Goal: Task Accomplishment & Management: Use online tool/utility

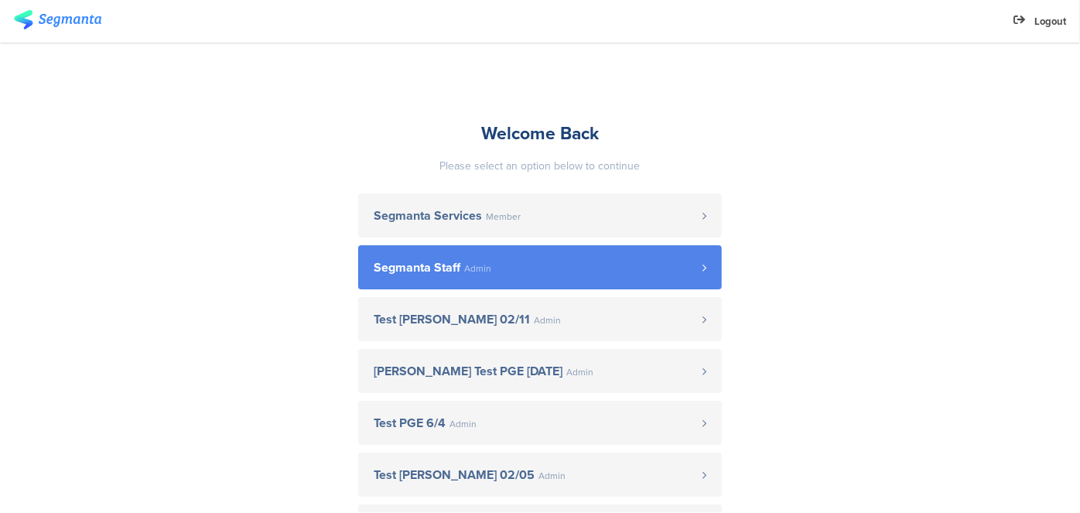
click at [582, 262] on span "Segmanta Staff Admin" at bounding box center [538, 267] width 329 height 12
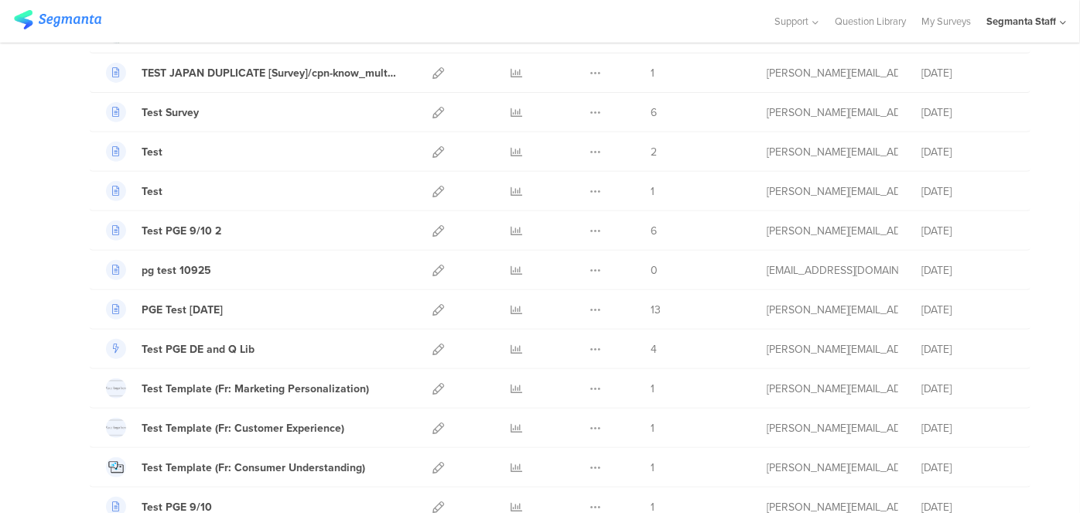
scroll to position [281, 0]
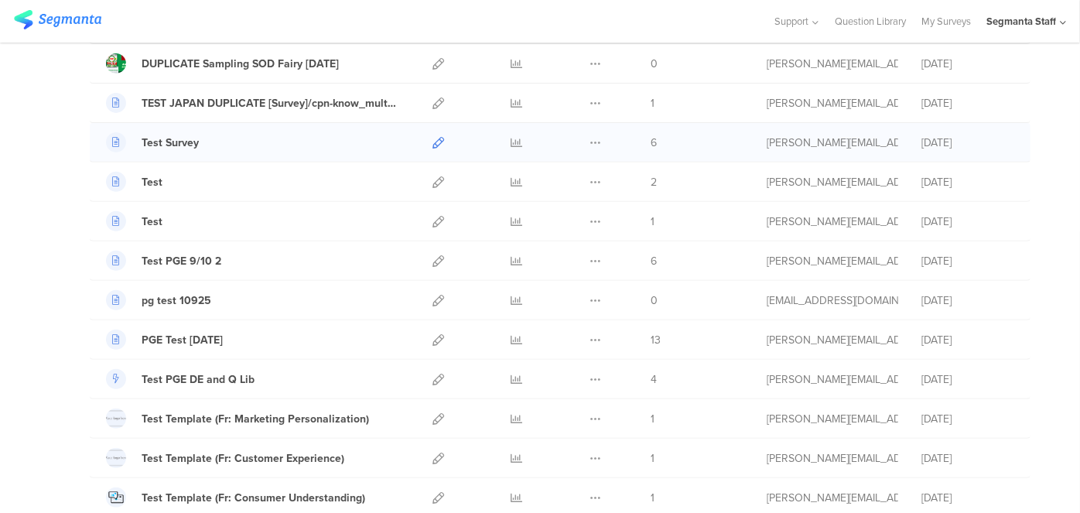
click at [432, 140] on icon at bounding box center [438, 143] width 12 height 12
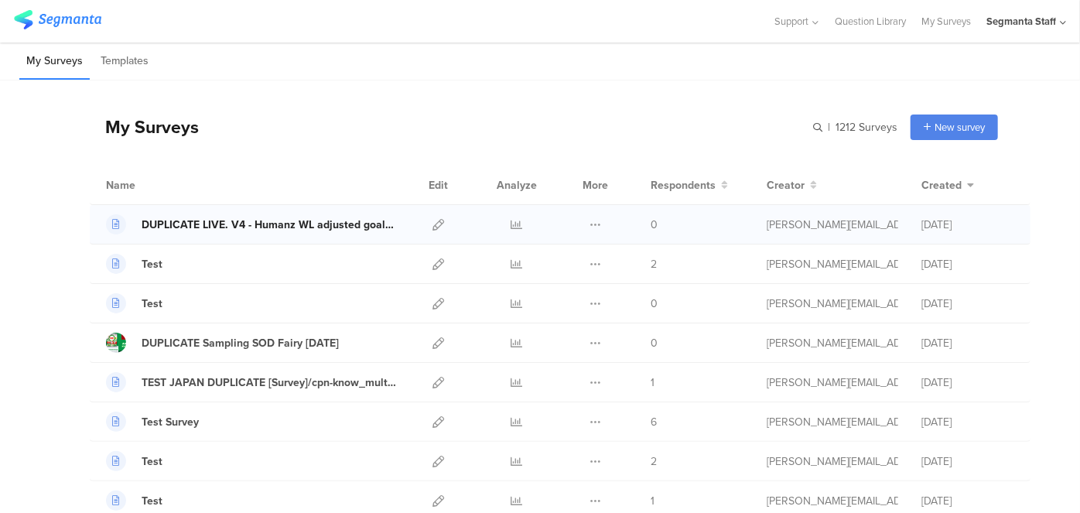
scroll to position [0, 0]
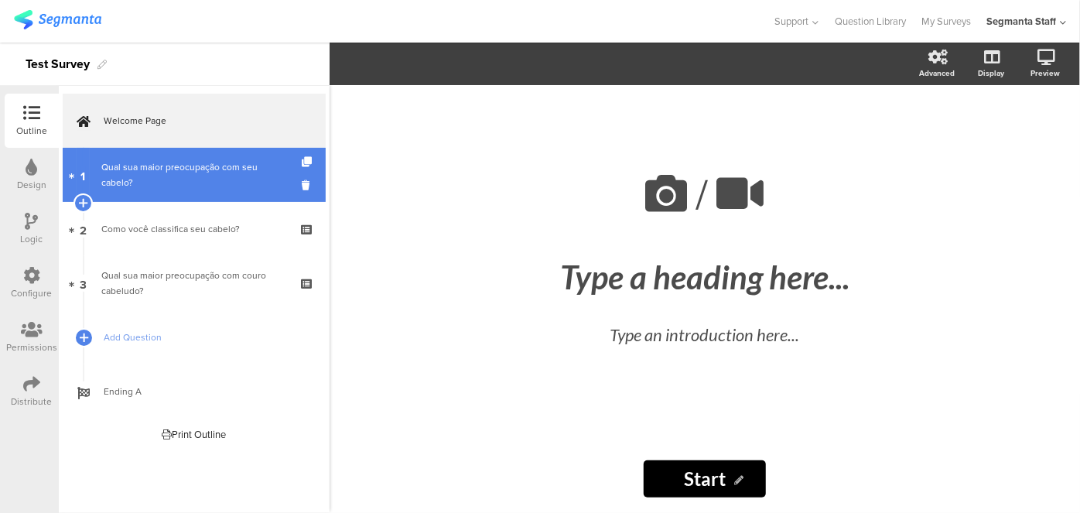
click at [156, 188] on div "Qual sua maior preocupação com seu cabelo?" at bounding box center [193, 174] width 185 height 31
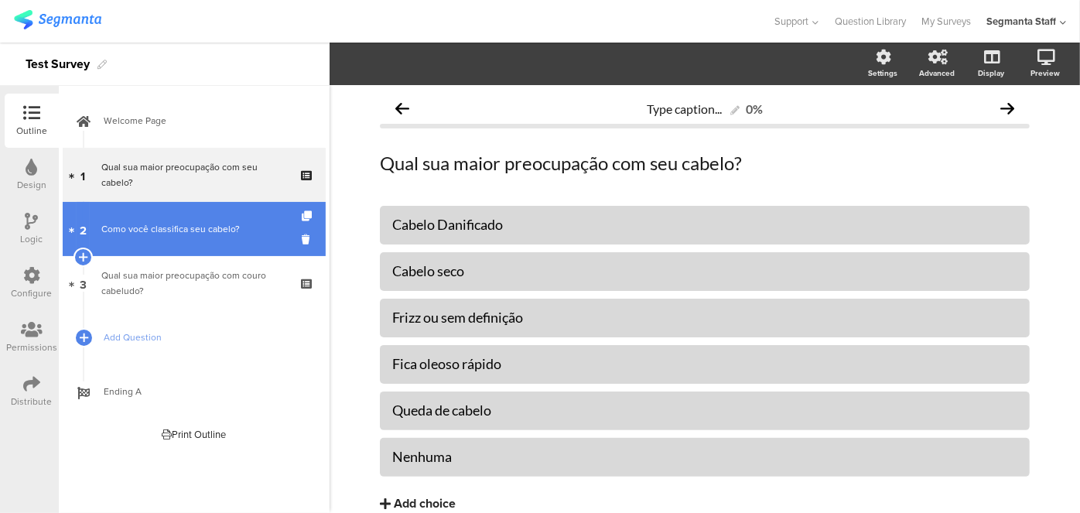
click at [146, 224] on div "Como você classifica seu cabelo?" at bounding box center [193, 228] width 185 height 15
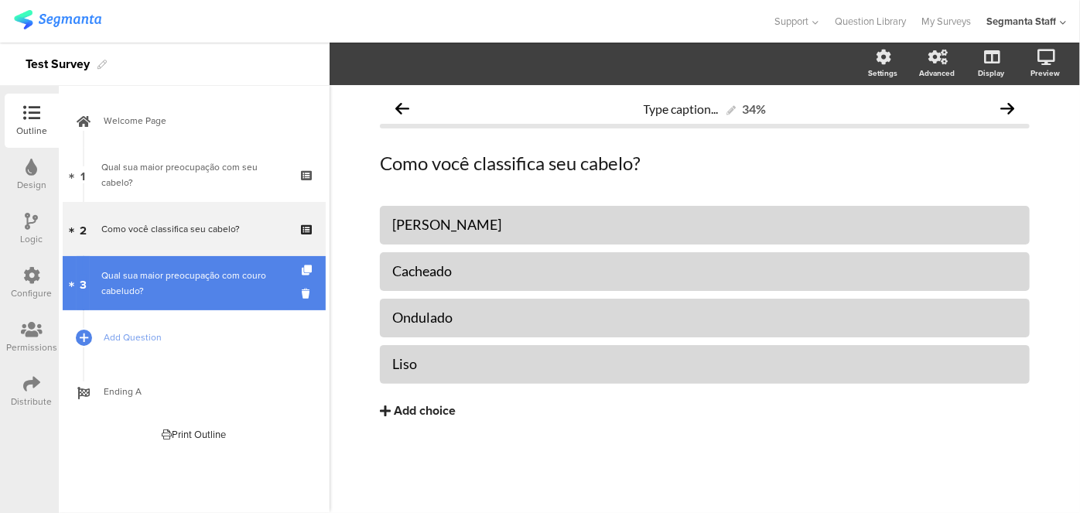
click at [143, 275] on div "Qual sua maior preocupação com couro cabeludo?" at bounding box center [193, 283] width 185 height 31
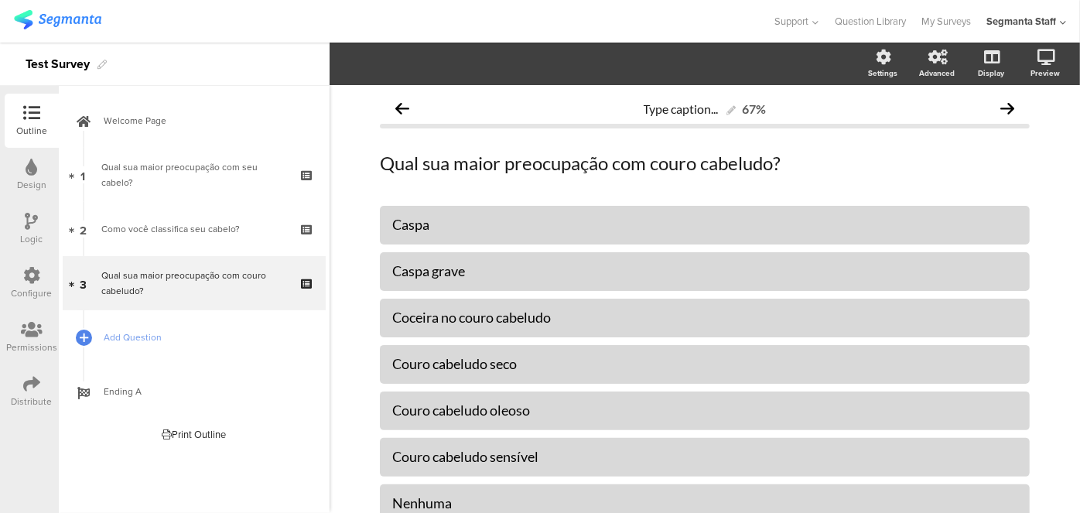
click at [33, 234] on div "Logic" at bounding box center [32, 239] width 22 height 14
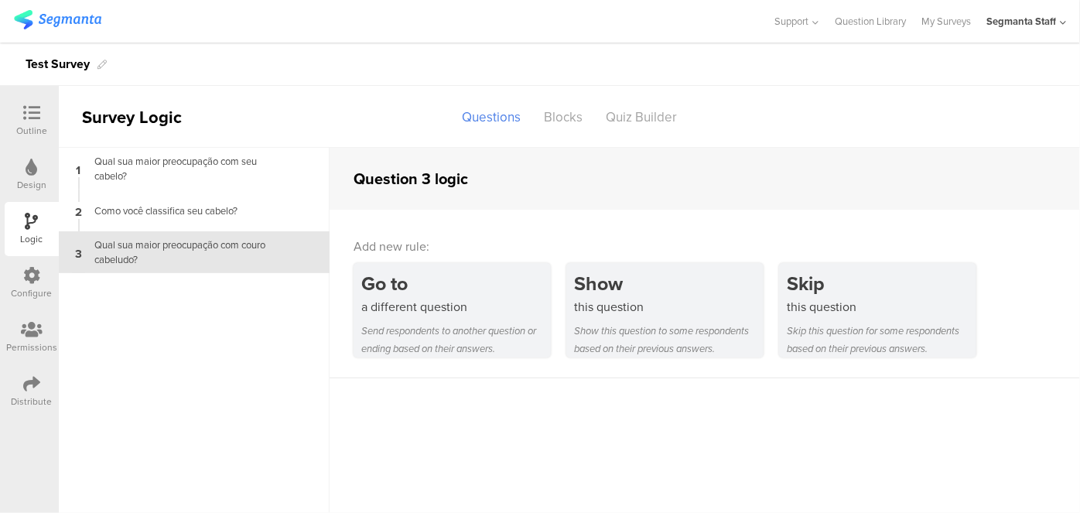
click at [21, 154] on div "Design" at bounding box center [32, 175] width 54 height 54
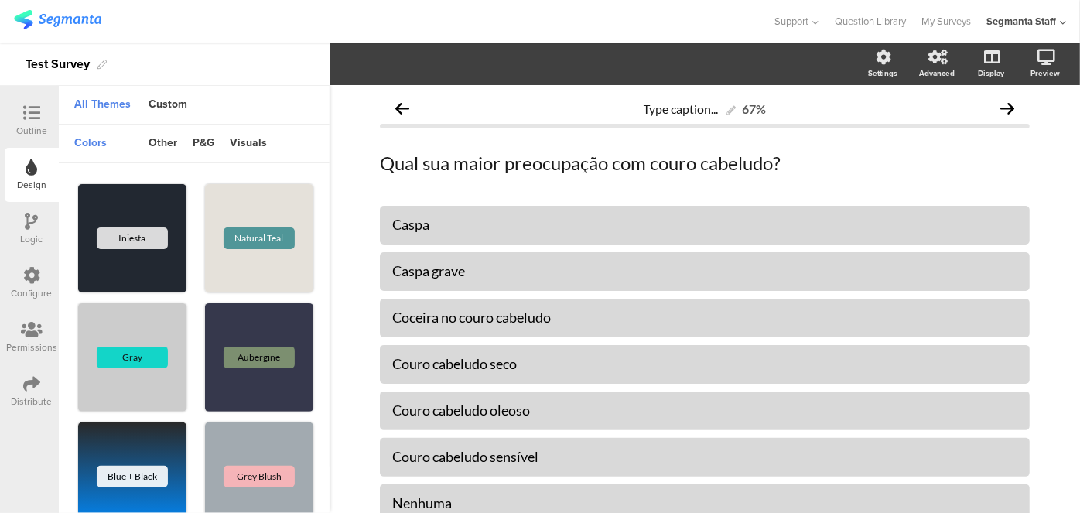
click at [20, 290] on div "Configure" at bounding box center [32, 293] width 41 height 14
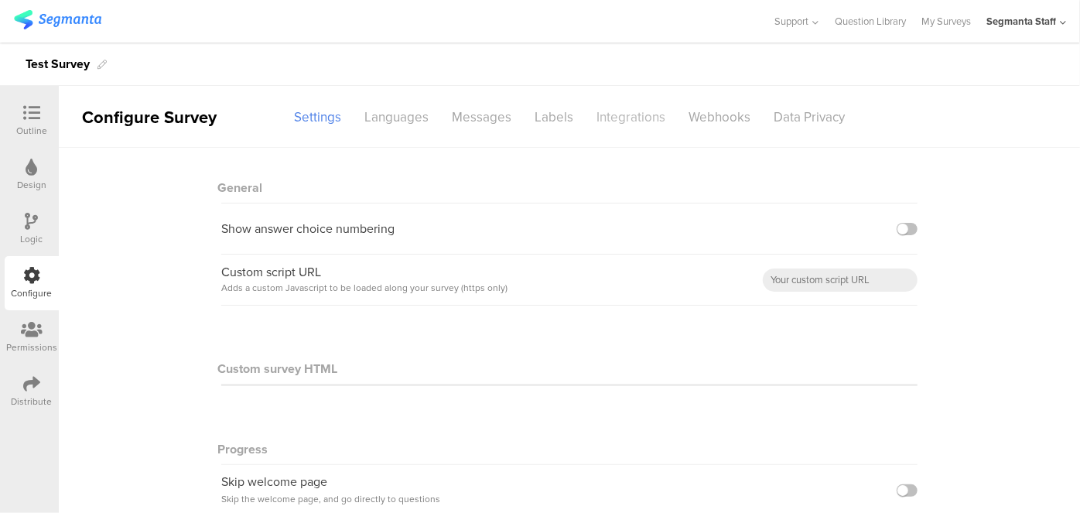
click at [617, 108] on div "Integrations" at bounding box center [631, 117] width 92 height 27
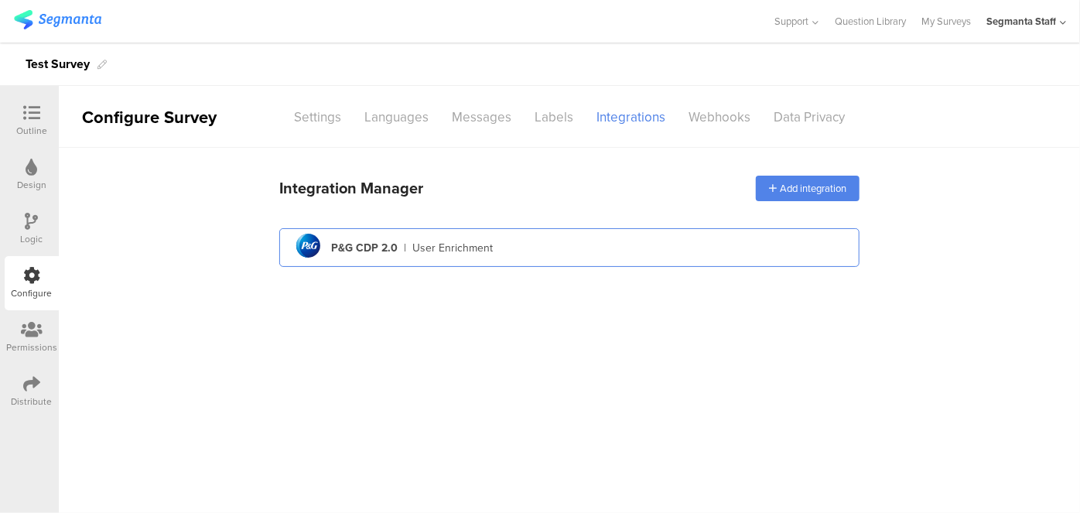
click at [467, 254] on div "User Enrichment" at bounding box center [452, 248] width 80 height 16
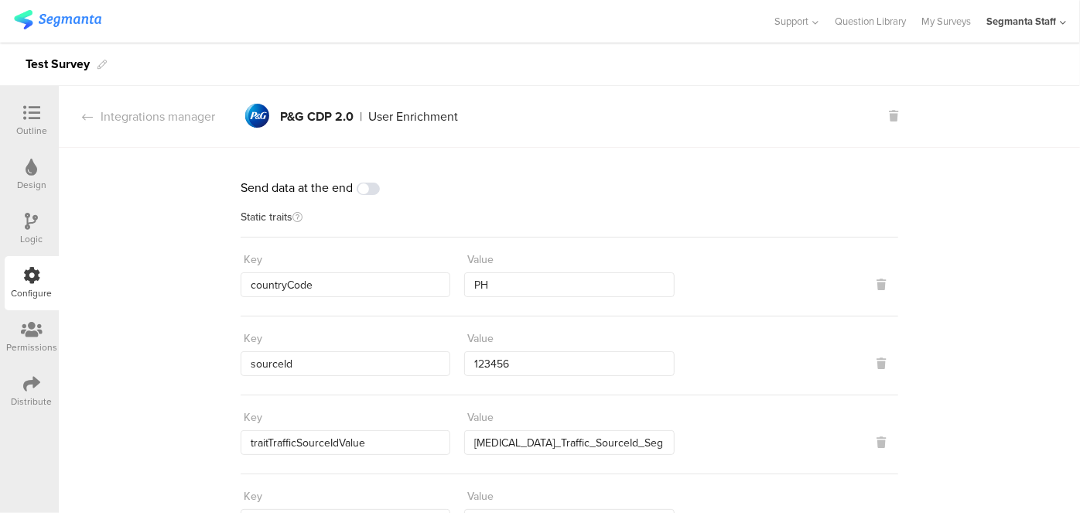
click at [40, 108] on div at bounding box center [31, 113] width 31 height 19
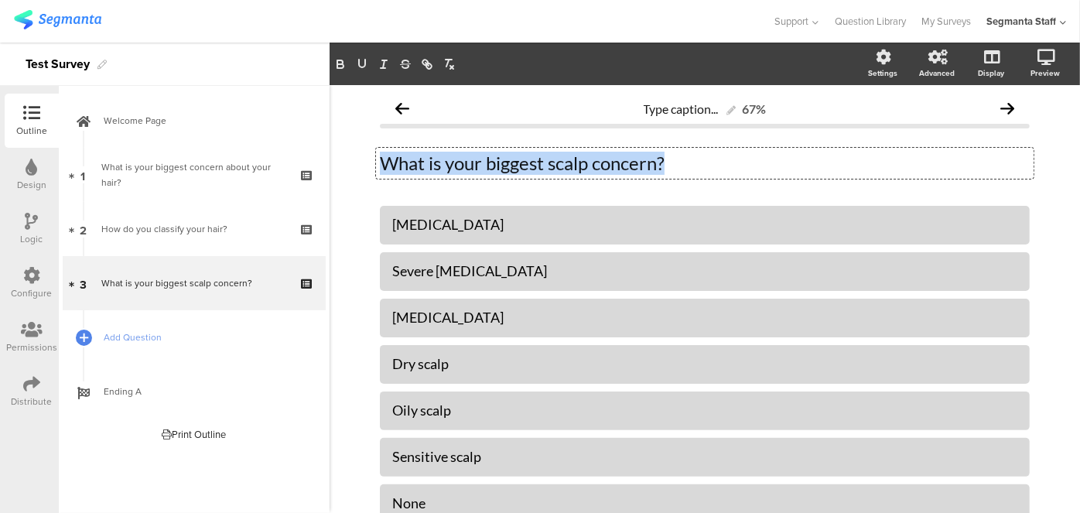
drag, startPoint x: 695, startPoint y: 159, endPoint x: 367, endPoint y: 183, distance: 328.8
click at [367, 183] on div "Type caption... 67% What is your biggest scalp concern? What is your biggest sc…" at bounding box center [704, 358] width 681 height 546
copy p "What is your biggest scalp concern?"
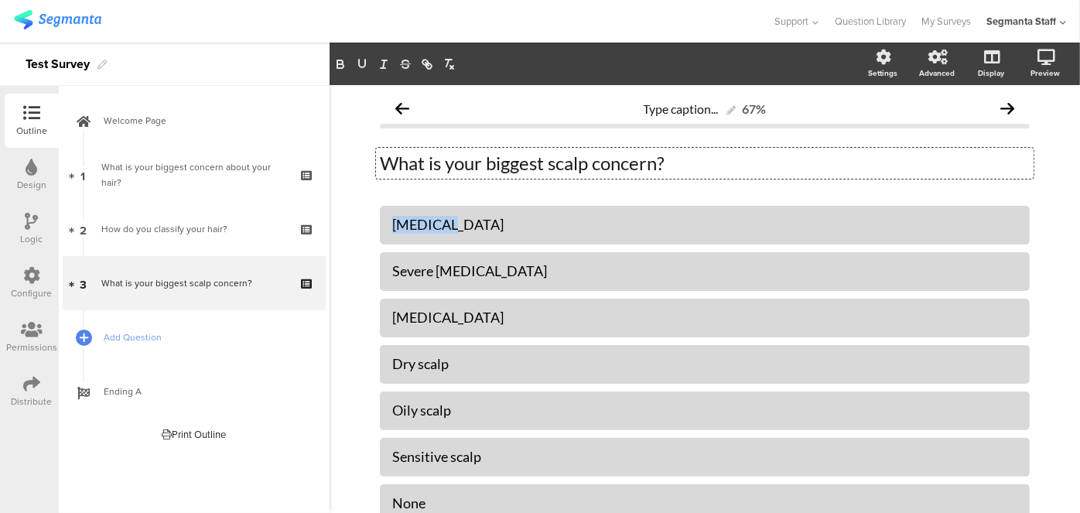
drag, startPoint x: 452, startPoint y: 232, endPoint x: 339, endPoint y: 225, distance: 113.2
click at [339, 225] on div "Type caption... 67% What is your biggest scalp concern? What is your biggest sc…" at bounding box center [705, 358] width 750 height 546
copy font "[MEDICAL_DATA]"
drag, startPoint x: 480, startPoint y: 268, endPoint x: 359, endPoint y: 266, distance: 120.7
click at [364, 266] on div "Type caption... 67% What is your biggest scalp concern? What is your biggest sc…" at bounding box center [704, 358] width 681 height 546
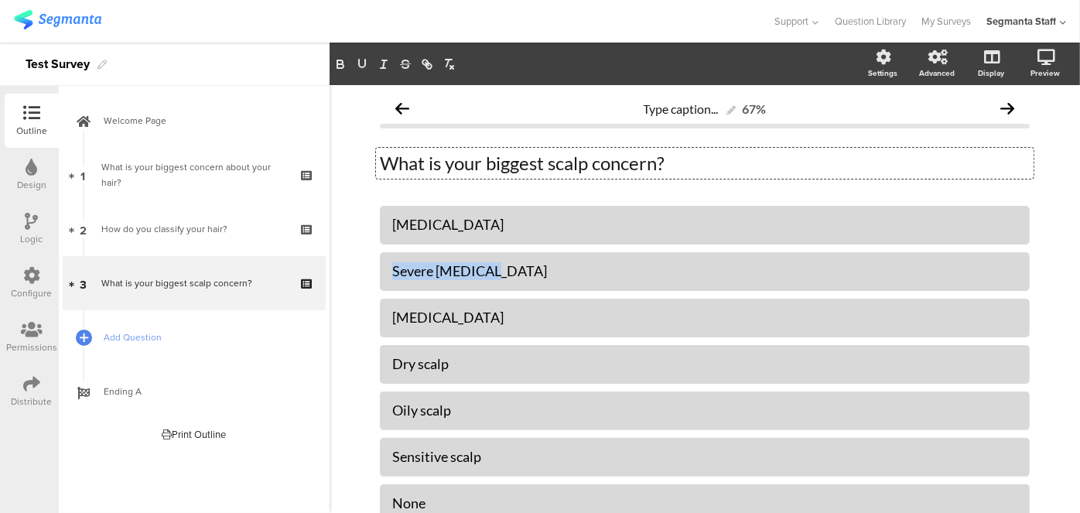
copy font "Severe [MEDICAL_DATA]"
drag, startPoint x: 396, startPoint y: 316, endPoint x: 341, endPoint y: 319, distance: 55.1
click at [341, 319] on div "Type caption... 67% What is your biggest scalp concern? What is your biggest sc…" at bounding box center [705, 358] width 750 height 546
copy font "[MEDICAL_DATA]"
drag, startPoint x: 446, startPoint y: 362, endPoint x: 355, endPoint y: 359, distance: 90.6
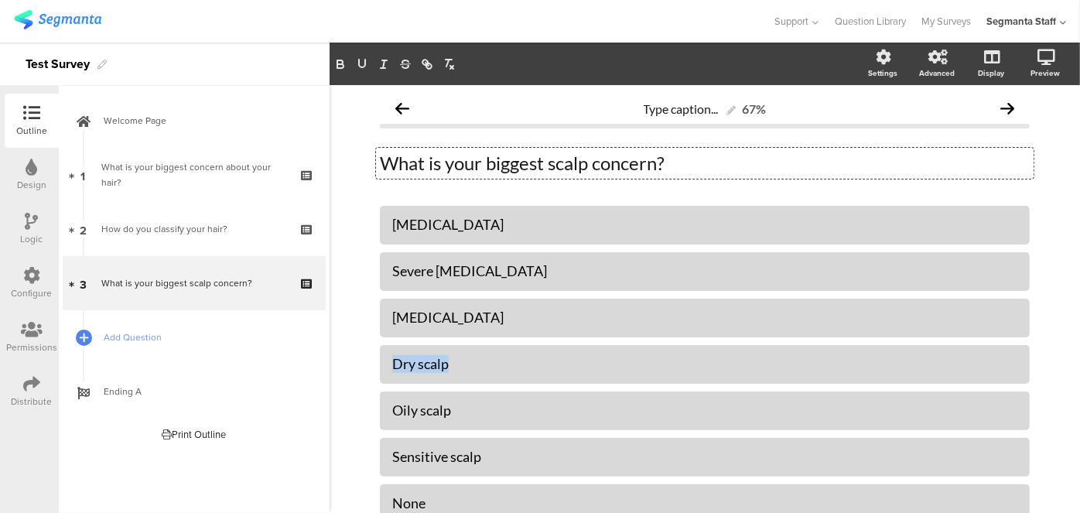
click at [355, 359] on div "Type caption... 67% What is your biggest scalp concern? What is your biggest sc…" at bounding box center [705, 358] width 750 height 546
copy font "Dry scalp"
drag, startPoint x: 465, startPoint y: 409, endPoint x: 369, endPoint y: 414, distance: 96.0
click at [369, 414] on div "Type caption... 67% What is your biggest scalp concern? What is your biggest sc…" at bounding box center [704, 358] width 681 height 546
copy font "Oily scalp"
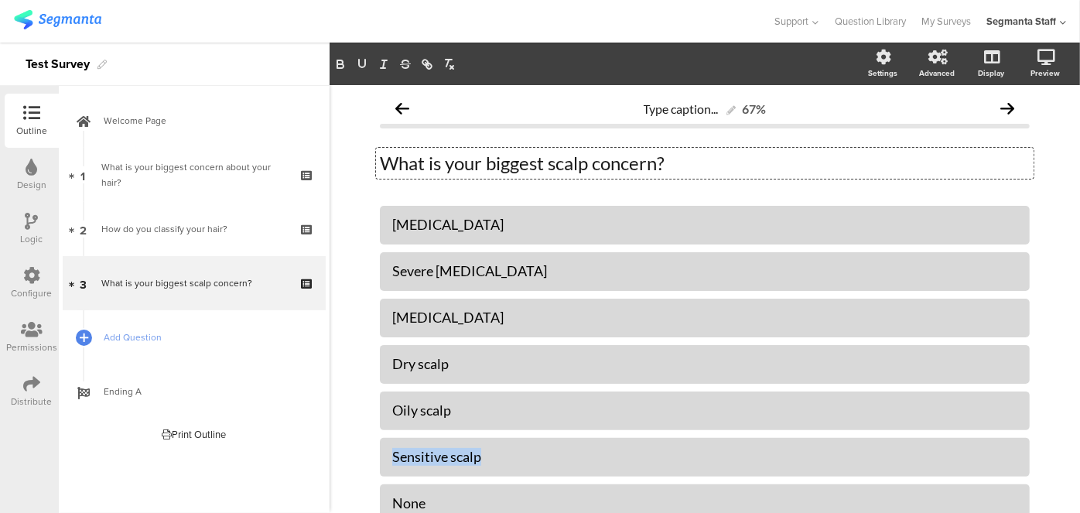
drag, startPoint x: 494, startPoint y: 456, endPoint x: 373, endPoint y: 460, distance: 121.5
click at [380, 458] on div "Sensitive scalp" at bounding box center [705, 457] width 650 height 39
copy font "Sensitive scalp"
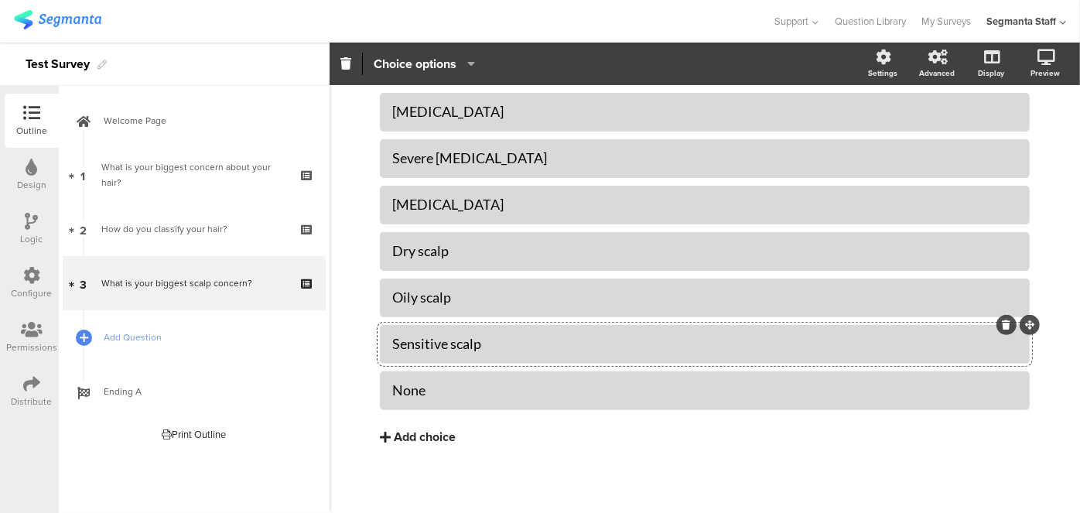
scroll to position [118, 0]
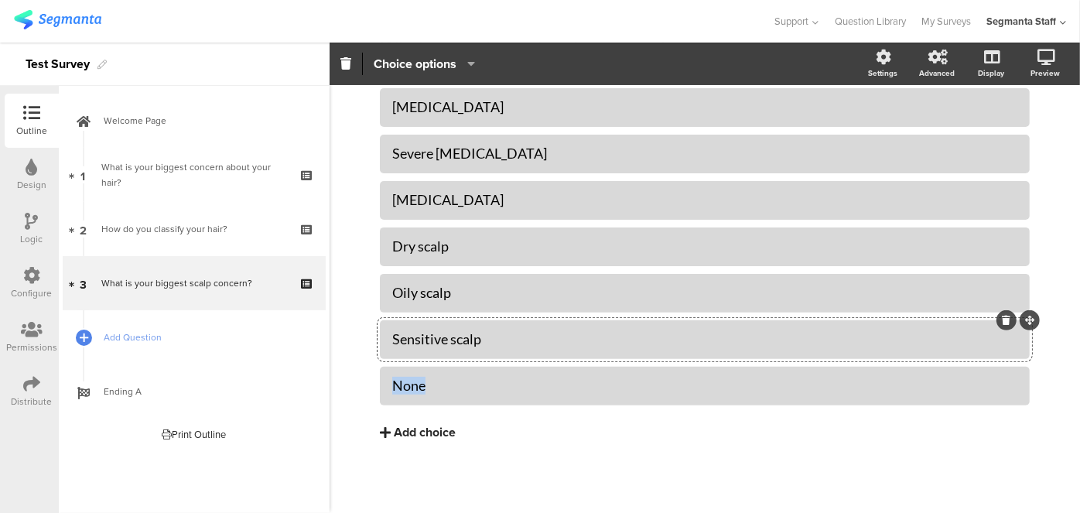
drag, startPoint x: 431, startPoint y: 391, endPoint x: 366, endPoint y: 393, distance: 65.0
click at [366, 393] on div "Type caption... 67% What is your biggest scalp concern? What is your biggest sc…" at bounding box center [704, 241] width 681 height 546
copy font "None"
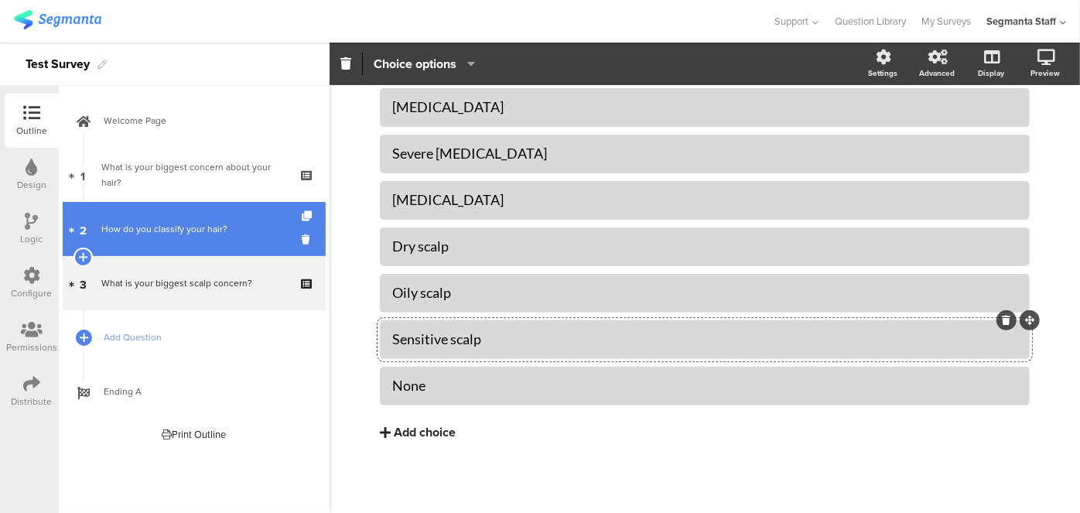
click at [195, 224] on font "How do you classify your hair?" at bounding box center [164, 229] width 126 height 14
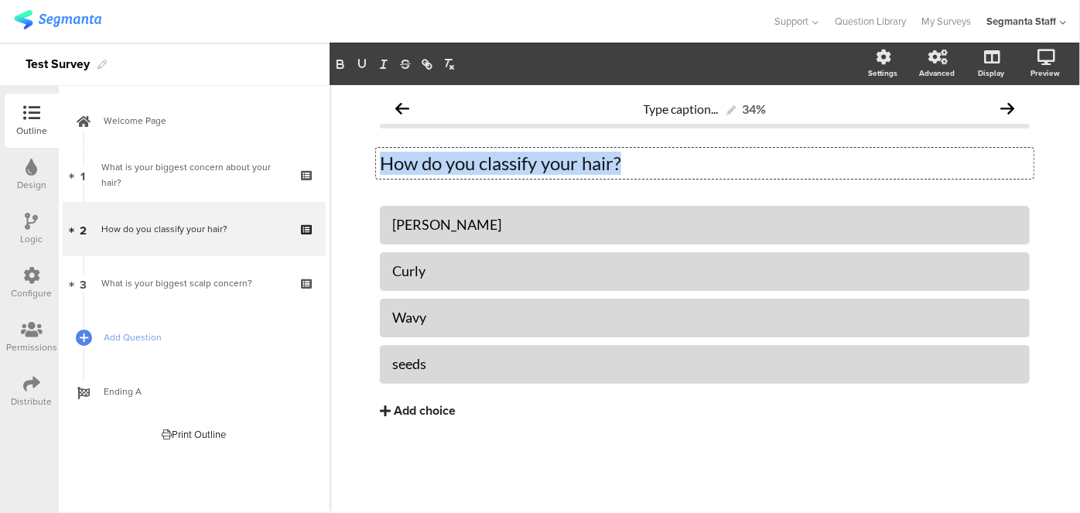
drag, startPoint x: 639, startPoint y: 152, endPoint x: 359, endPoint y: 181, distance: 281.6
click at [359, 181] on div "Type caption... 34% How do you classify your hair? How do you classify your hai…" at bounding box center [705, 299] width 750 height 428
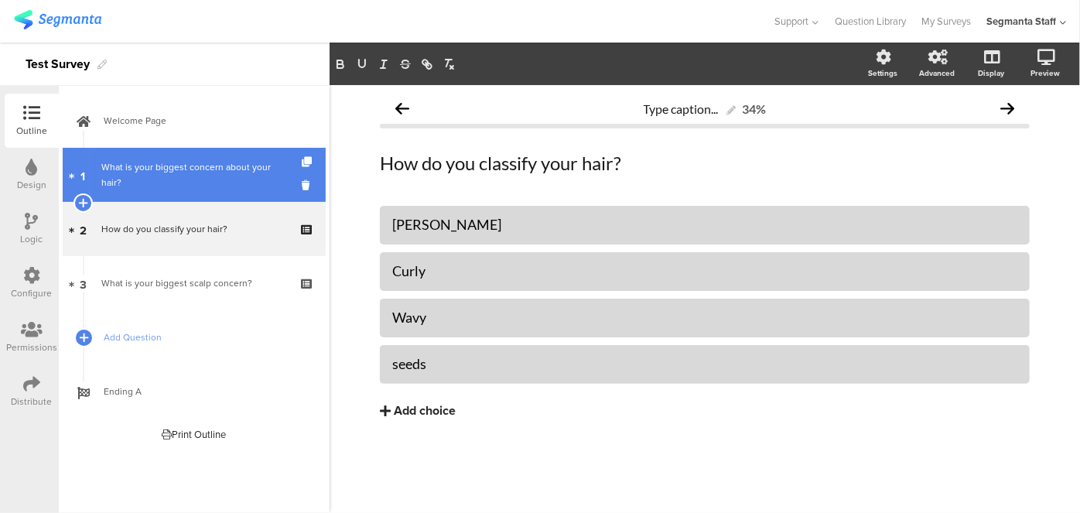
click at [121, 172] on font "What is your biggest concern about your hair?" at bounding box center [185, 174] width 169 height 29
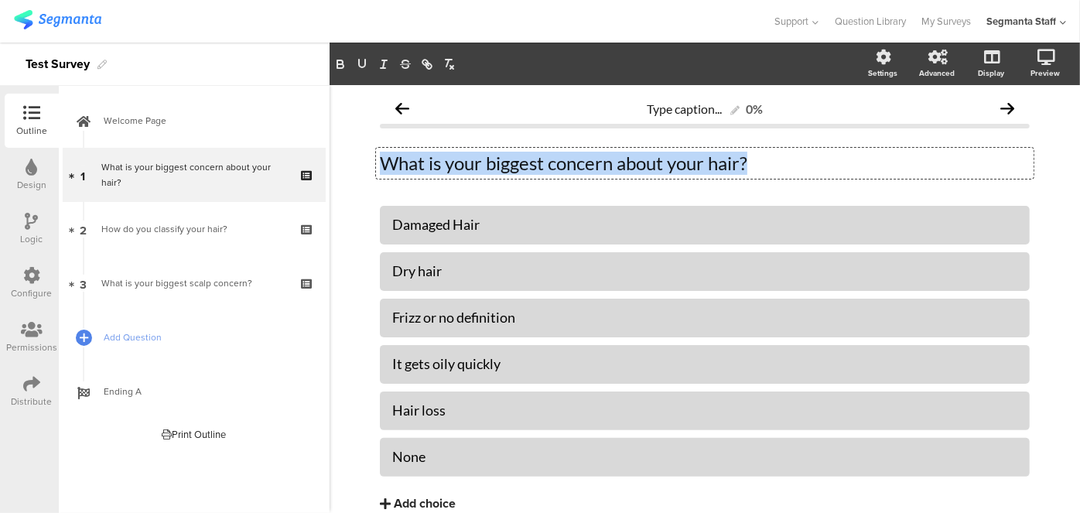
drag, startPoint x: 770, startPoint y: 161, endPoint x: 332, endPoint y: 203, distance: 440.6
click at [332, 203] on div "Type caption... 0% What is your biggest concern about your hair? What is your b…" at bounding box center [705, 335] width 750 height 500
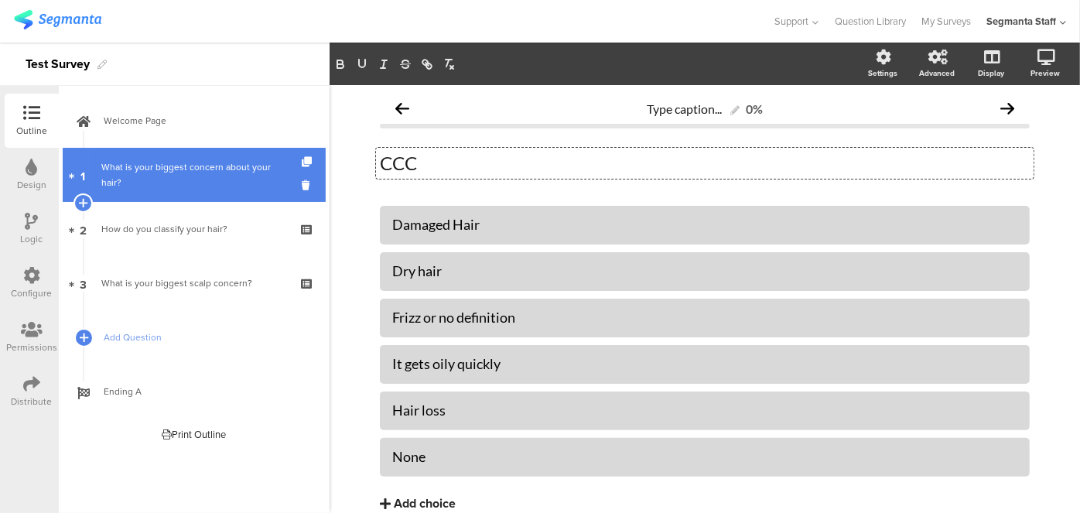
click at [128, 180] on div "What is your biggest concern about your hair?" at bounding box center [193, 174] width 185 height 31
click at [115, 178] on font "What is your biggest concern about your hair?" at bounding box center [185, 174] width 169 height 29
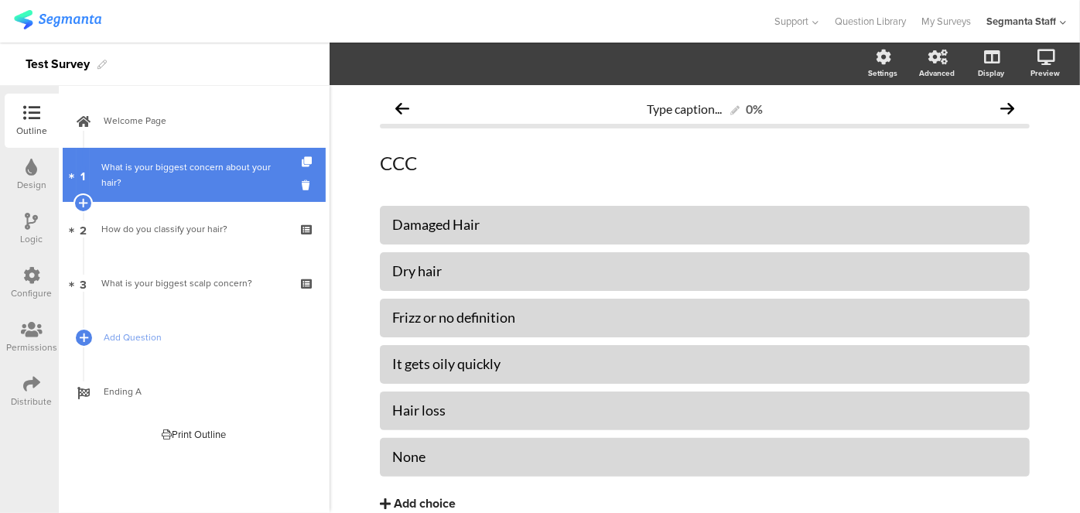
click at [115, 178] on font "What is your biggest concern about your hair?" at bounding box center [185, 174] width 169 height 29
click at [109, 168] on font "What is your biggest concern about your hair?" at bounding box center [185, 174] width 169 height 29
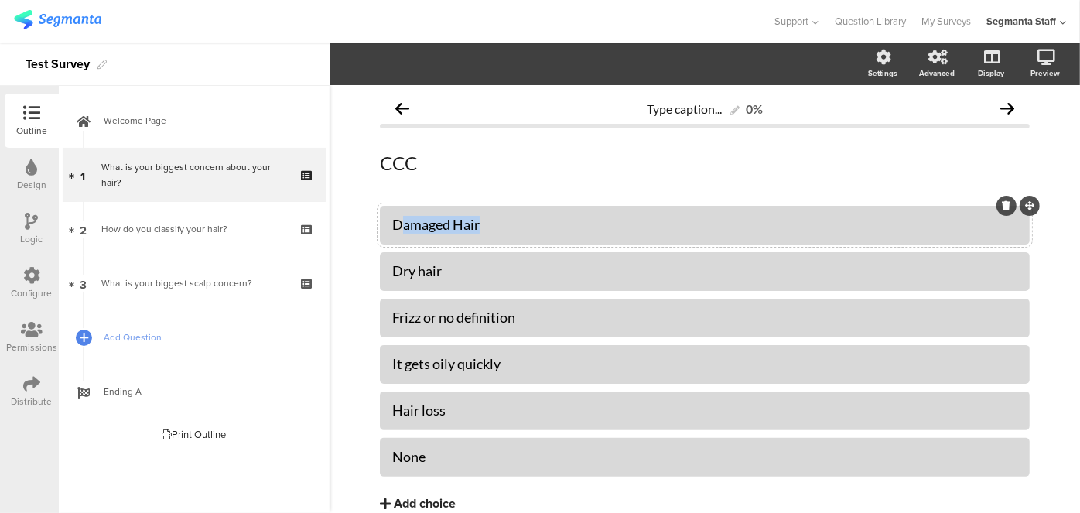
copy font "amaged Hair"
drag, startPoint x: 489, startPoint y: 218, endPoint x: 396, endPoint y: 227, distance: 93.3
click at [396, 227] on div "Damaged Hair" at bounding box center [704, 225] width 625 height 18
click at [451, 224] on font "Damaged Hair" at bounding box center [435, 224] width 87 height 17
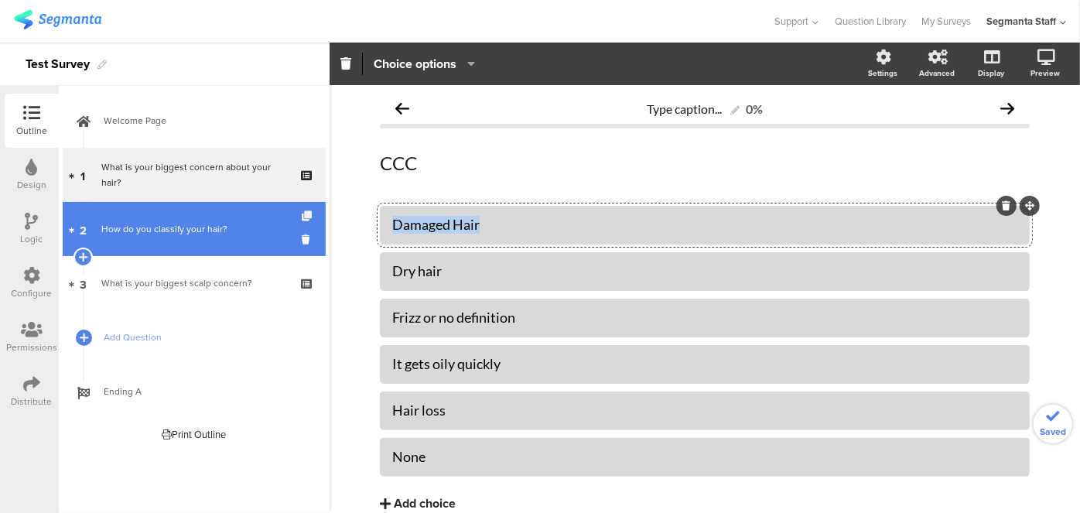
drag, startPoint x: 489, startPoint y: 223, endPoint x: 309, endPoint y: 219, distance: 179.5
click at [309, 219] on div "Outline Design Logic Configure Permissions Distribute New question Import quest…" at bounding box center [540, 278] width 1080 height 470
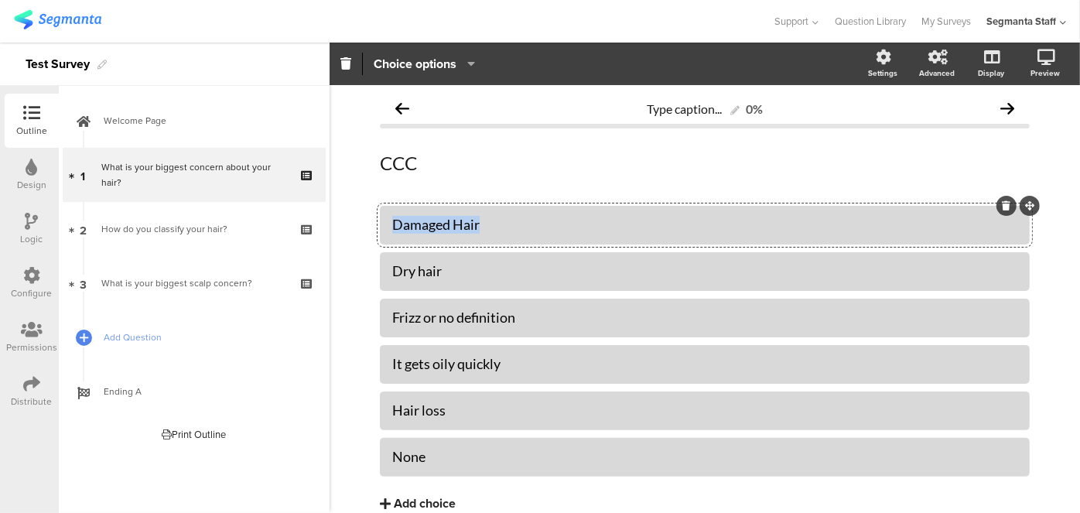
copy font "Damaged Hair"
drag, startPoint x: 446, startPoint y: 272, endPoint x: 375, endPoint y: 275, distance: 70.4
click at [380, 275] on div "Dry hair" at bounding box center [705, 271] width 650 height 39
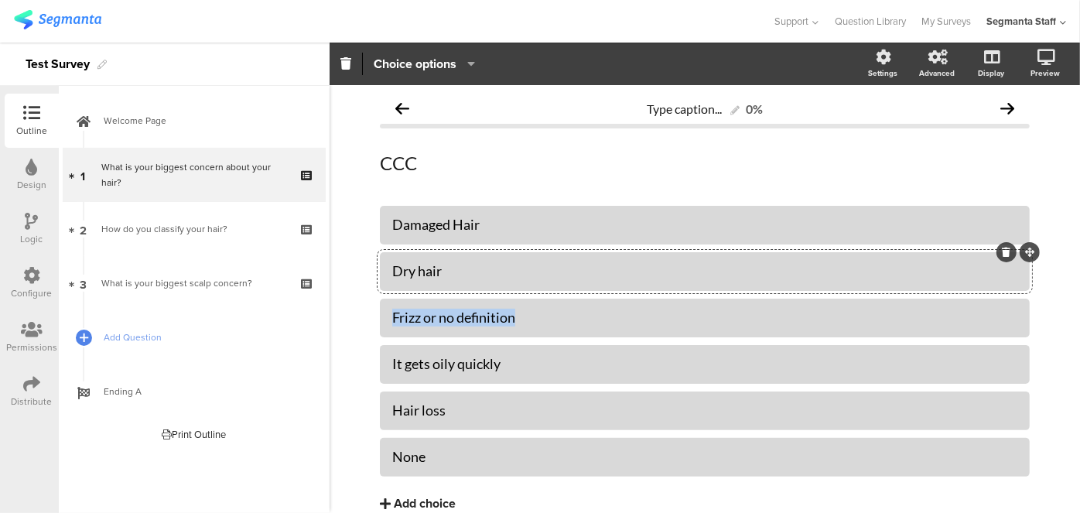
drag, startPoint x: 523, startPoint y: 316, endPoint x: 344, endPoint y: 320, distance: 178.8
click at [344, 320] on div "Type caption... 0% CCC CCC Damaged Hair Dry hair" at bounding box center [705, 335] width 750 height 500
drag, startPoint x: 503, startPoint y: 359, endPoint x: 363, endPoint y: 377, distance: 141.1
click at [382, 364] on div "It gets oily quickly" at bounding box center [705, 364] width 650 height 39
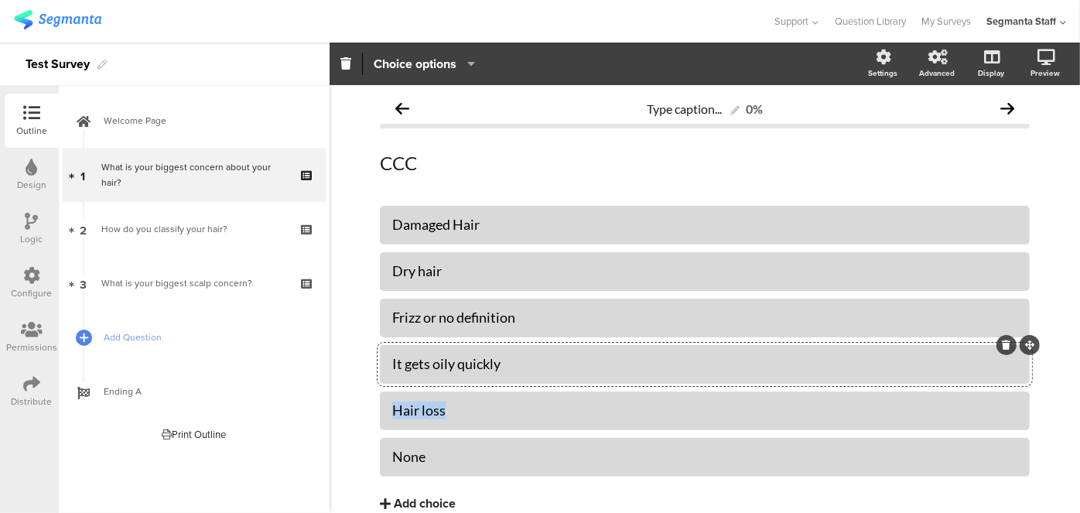
drag, startPoint x: 454, startPoint y: 411, endPoint x: 363, endPoint y: 408, distance: 91.3
click at [364, 408] on div "Type caption... 0% CCC CCC Damaged Hair" at bounding box center [704, 335] width 681 height 500
drag, startPoint x: 425, startPoint y: 463, endPoint x: 373, endPoint y: 464, distance: 52.6
click at [373, 464] on div "Type caption... 0% CCC CCC Damaged Hair" at bounding box center [704, 335] width 681 height 500
click at [20, 277] on div "Configure" at bounding box center [32, 283] width 54 height 54
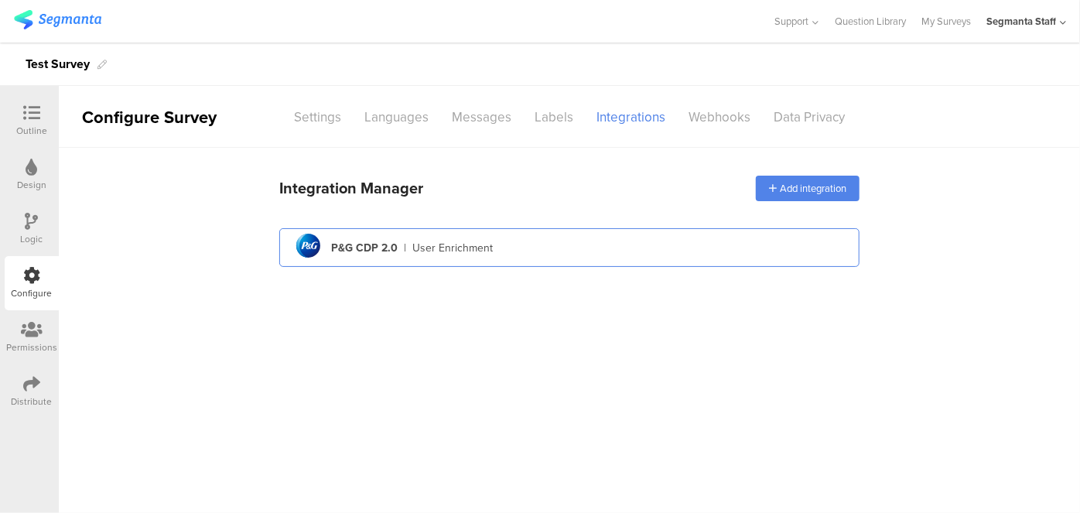
click at [418, 256] on div "pg logo P&G CDP 2.0 | User Enrichment" at bounding box center [569, 248] width 555 height 38
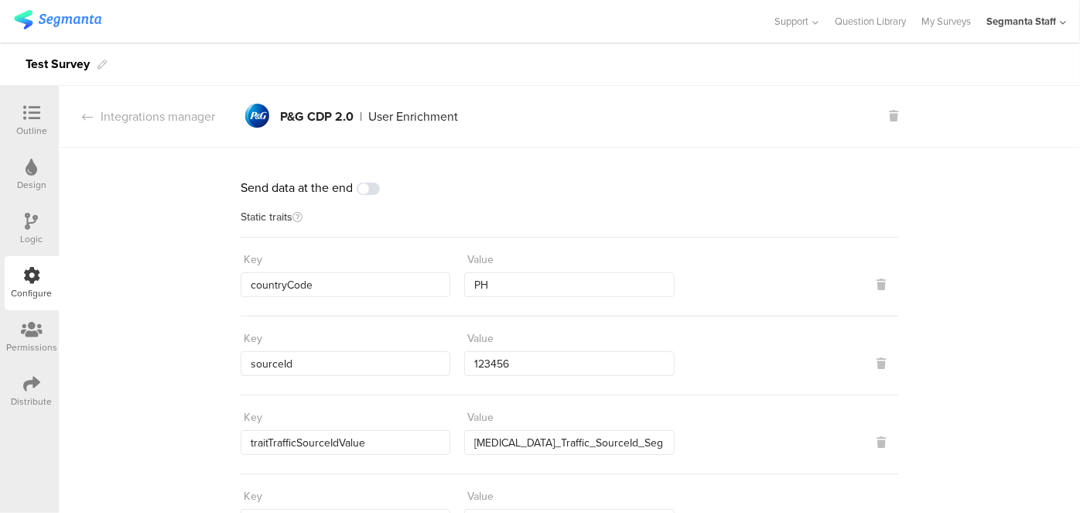
drag, startPoint x: 325, startPoint y: 297, endPoint x: 325, endPoint y: 284, distance: 13.2
click at [318, 288] on div "Key countryCode Value PH" at bounding box center [570, 276] width 658 height 79
drag, startPoint x: 334, startPoint y: 283, endPoint x: 203, endPoint y: 291, distance: 131.7
drag, startPoint x: 309, startPoint y: 357, endPoint x: 152, endPoint y: 359, distance: 157.0
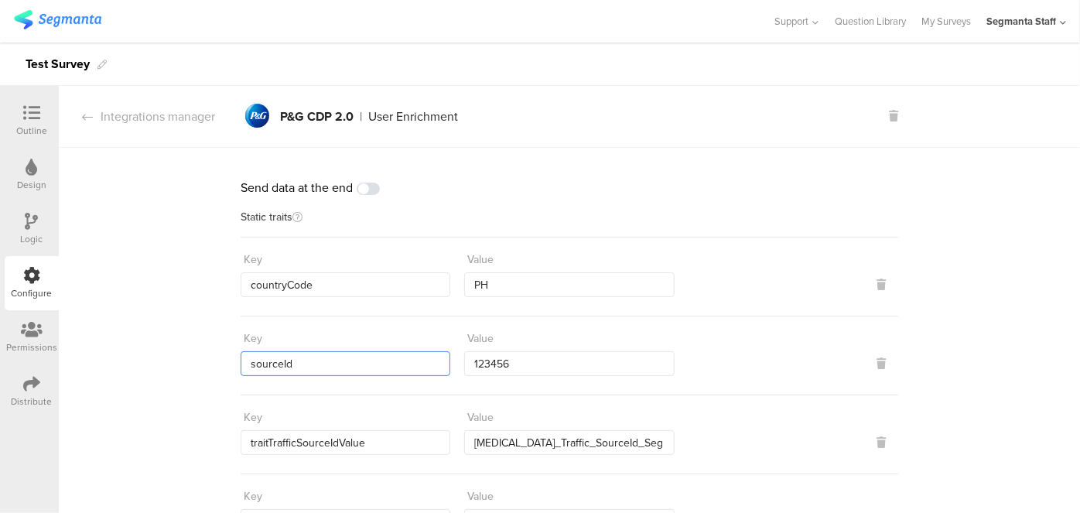
drag, startPoint x: 393, startPoint y: 445, endPoint x: 197, endPoint y: 432, distance: 196.2
drag, startPoint x: 617, startPoint y: 439, endPoint x: 370, endPoint y: 426, distance: 247.1
click at [370, 426] on div "Key traitTrafficSourceIdValue Value [MEDICAL_DATA]_Traffic_SourceId_Seg" at bounding box center [570, 430] width 658 height 50
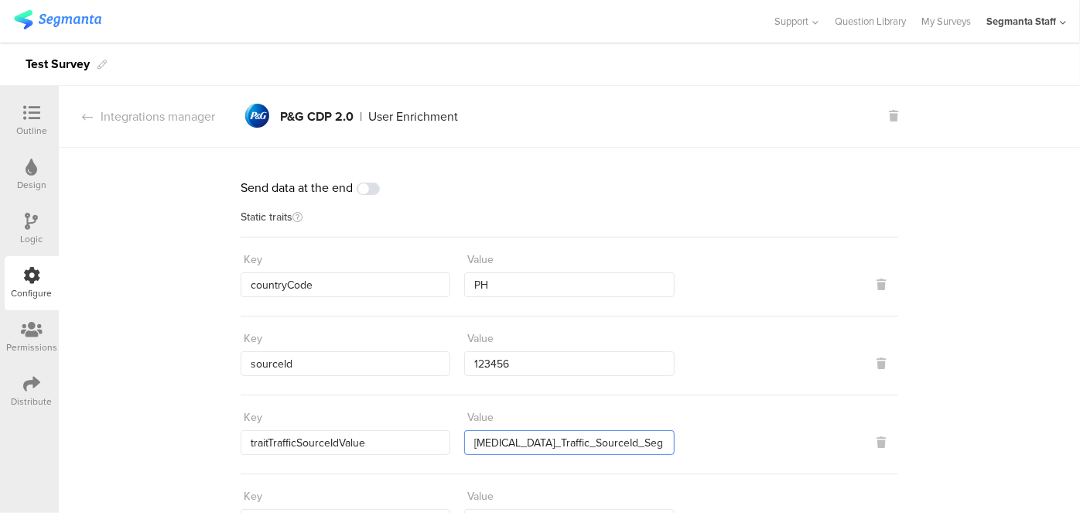
scroll to position [210, 0]
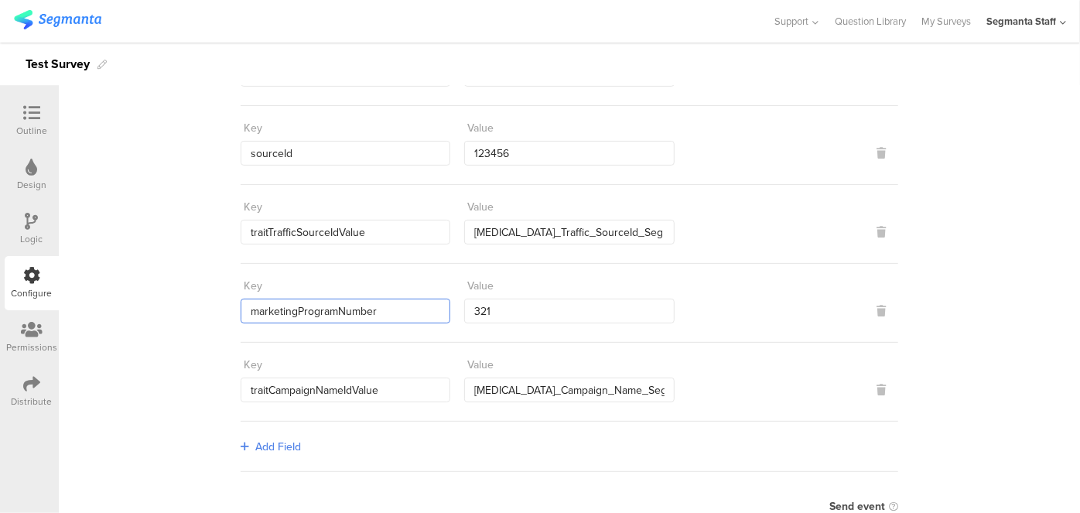
drag, startPoint x: 385, startPoint y: 308, endPoint x: 171, endPoint y: 289, distance: 215.1
drag, startPoint x: 524, startPoint y: 297, endPoint x: 431, endPoint y: 294, distance: 92.9
click at [431, 294] on div "Key marketingProgramNumber Value 321" at bounding box center [570, 298] width 658 height 50
drag, startPoint x: 386, startPoint y: 384, endPoint x: 161, endPoint y: 391, distance: 225.2
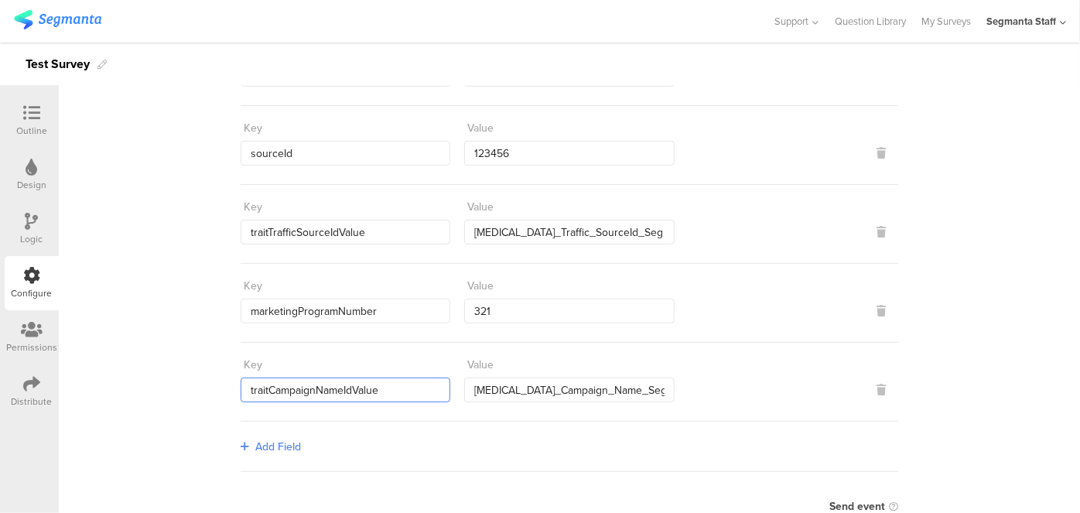
drag, startPoint x: 634, startPoint y: 380, endPoint x: 442, endPoint y: 388, distance: 192.0
click at [442, 388] on div "Key traitCampaignNameIdValue Value [MEDICAL_DATA]_Campaign_Name_Seg" at bounding box center [570, 377] width 658 height 50
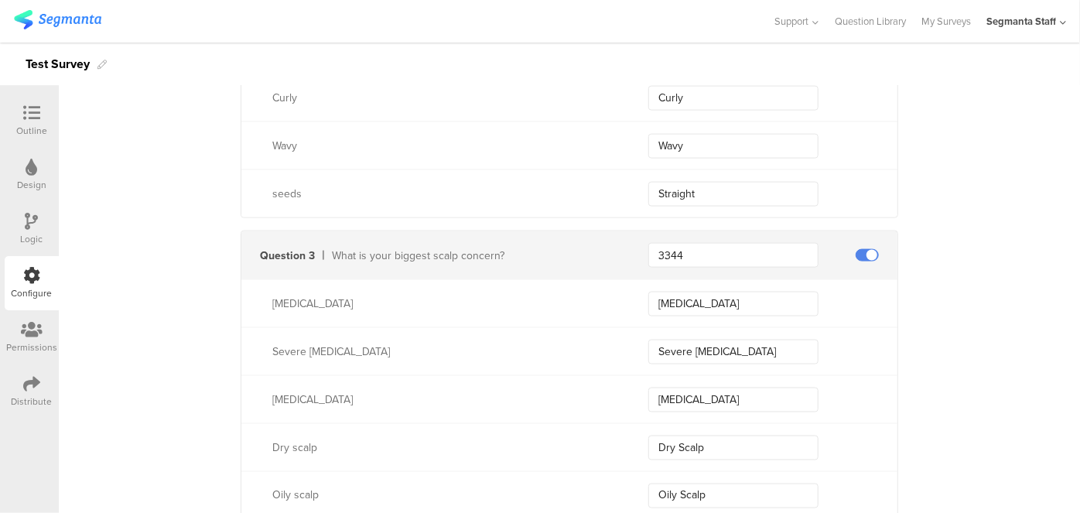
scroll to position [1125, 0]
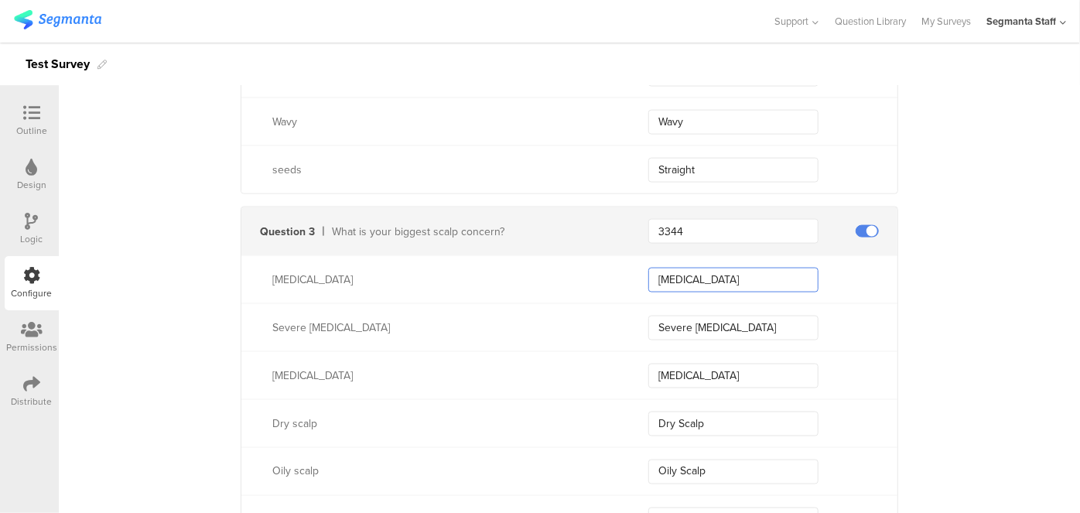
drag, startPoint x: 730, startPoint y: 278, endPoint x: 610, endPoint y: 264, distance: 120.8
click at [610, 264] on div "[MEDICAL_DATA] [MEDICAL_DATA]" at bounding box center [569, 279] width 656 height 48
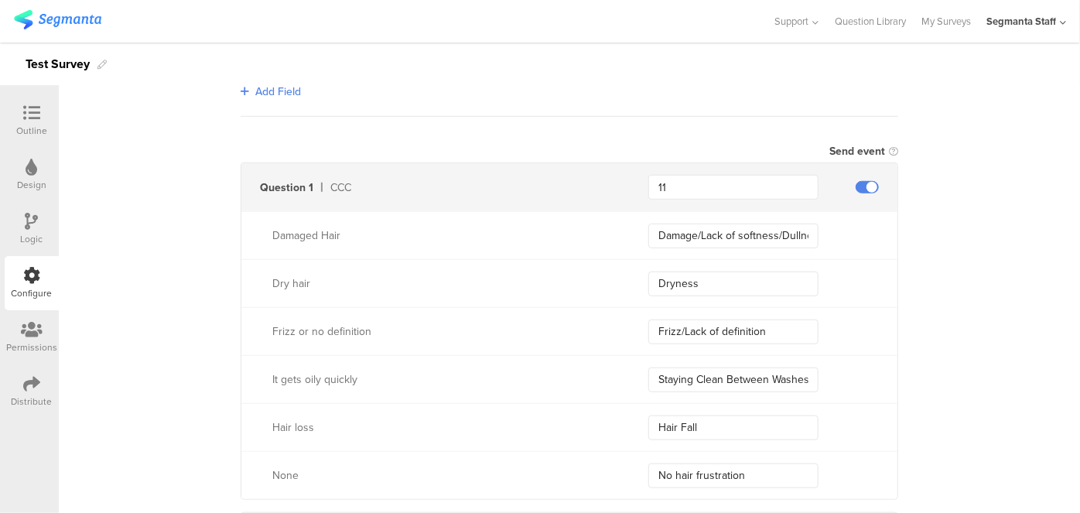
scroll to position [562, 0]
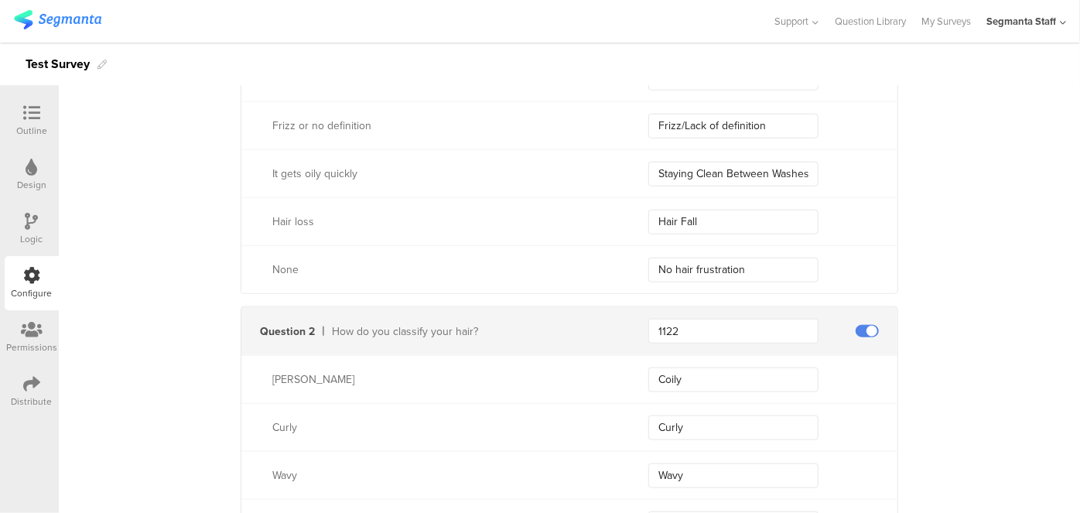
scroll to position [585, 0]
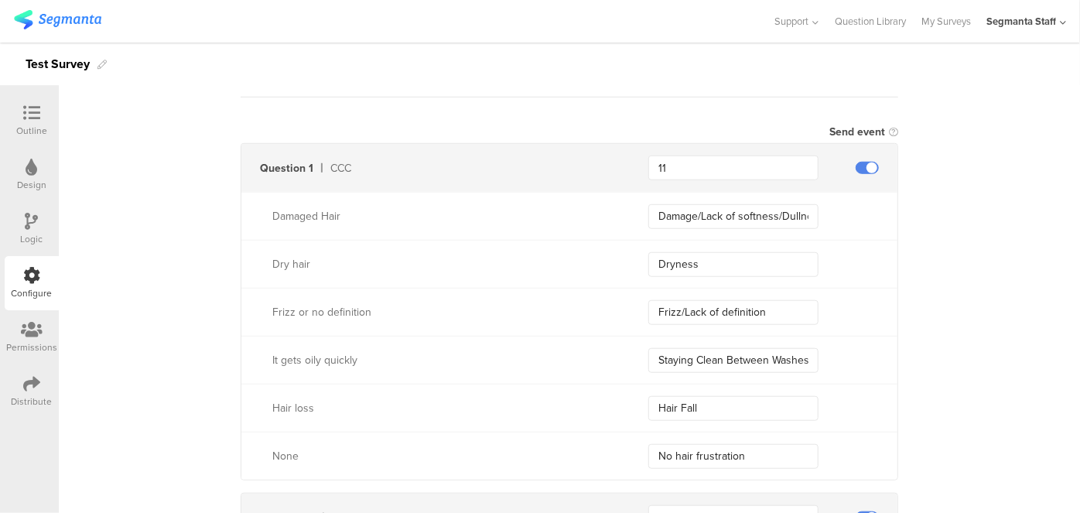
click at [15, 384] on div "Distribute" at bounding box center [32, 391] width 54 height 54
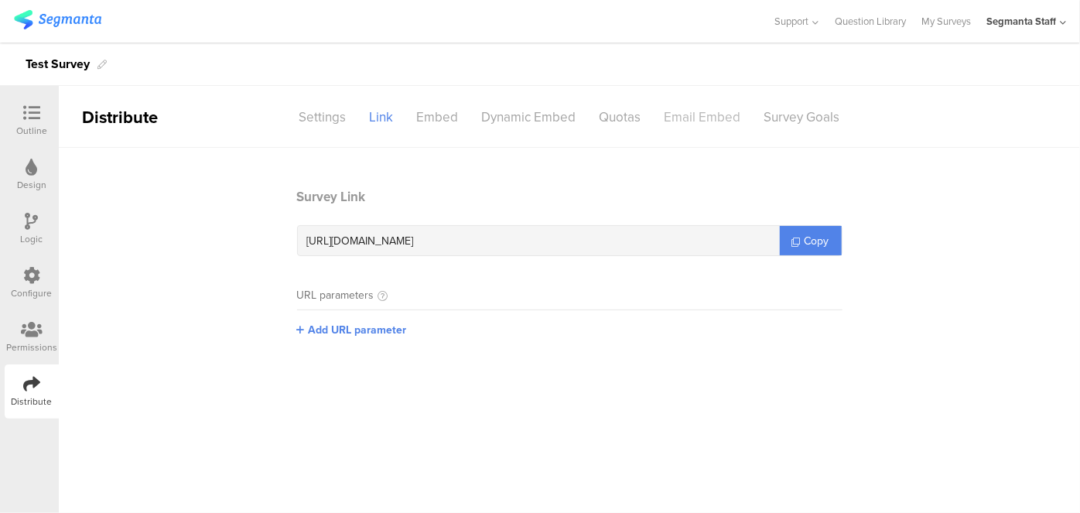
click at [690, 105] on div "Email Embed" at bounding box center [703, 117] width 100 height 27
